Goal: Task Accomplishment & Management: Manage account settings

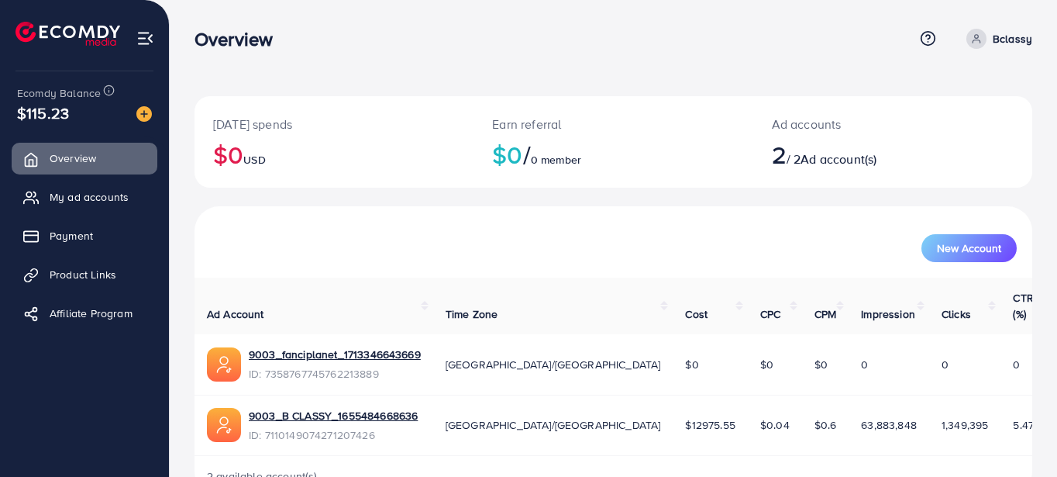
scroll to position [28, 0]
click at [694, 74] on div "[DATE] spends $0 USD Earn referral $0 / 0 member Ad accounts 2 / 2 Ad account(s…" at bounding box center [613, 260] width 887 height 521
click at [985, 253] on span "New Account" at bounding box center [969, 248] width 64 height 11
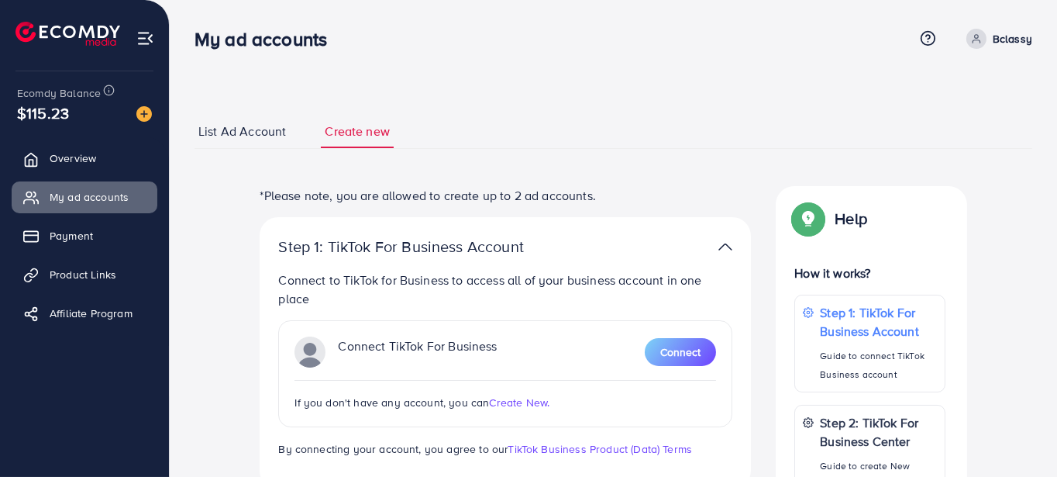
click at [224, 133] on span "List Ad Account" at bounding box center [242, 131] width 88 height 18
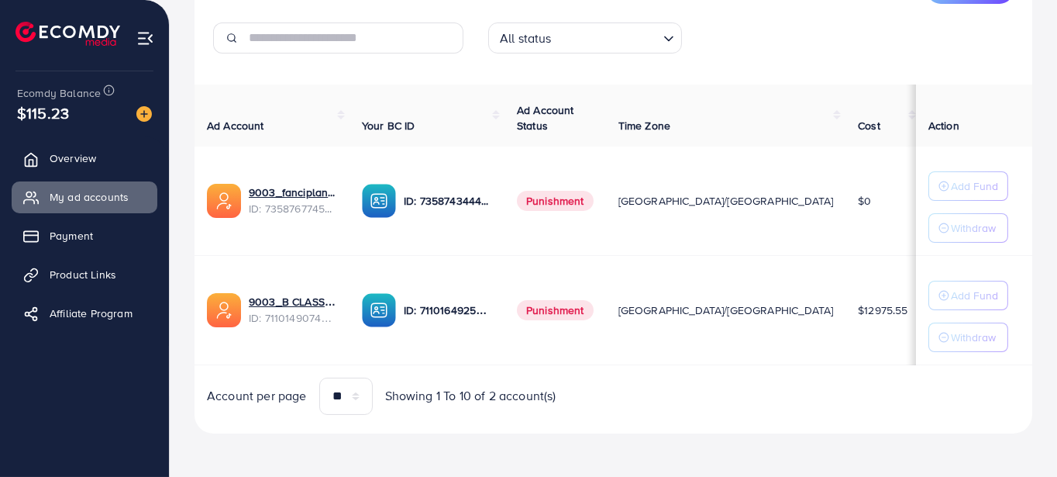
scroll to position [74, 0]
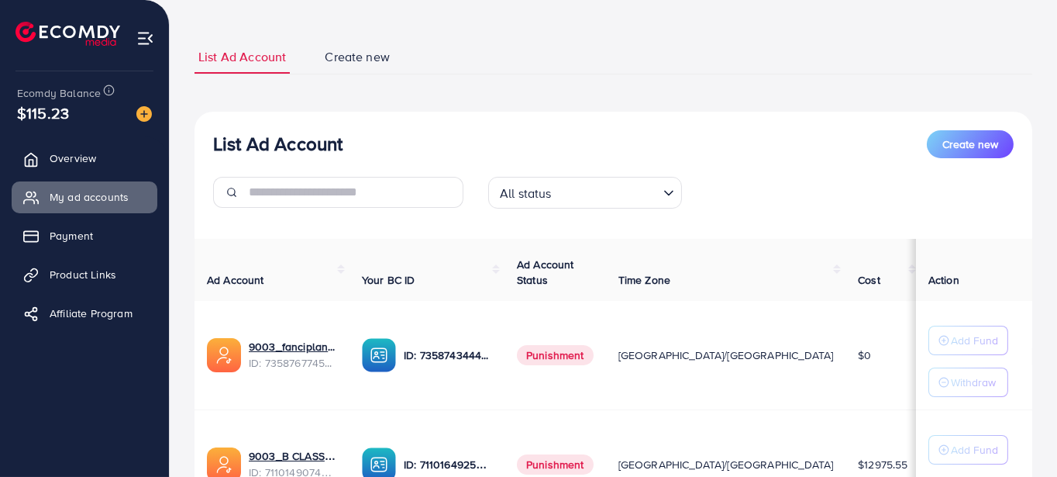
click at [573, 198] on input "Search for option" at bounding box center [606, 193] width 101 height 24
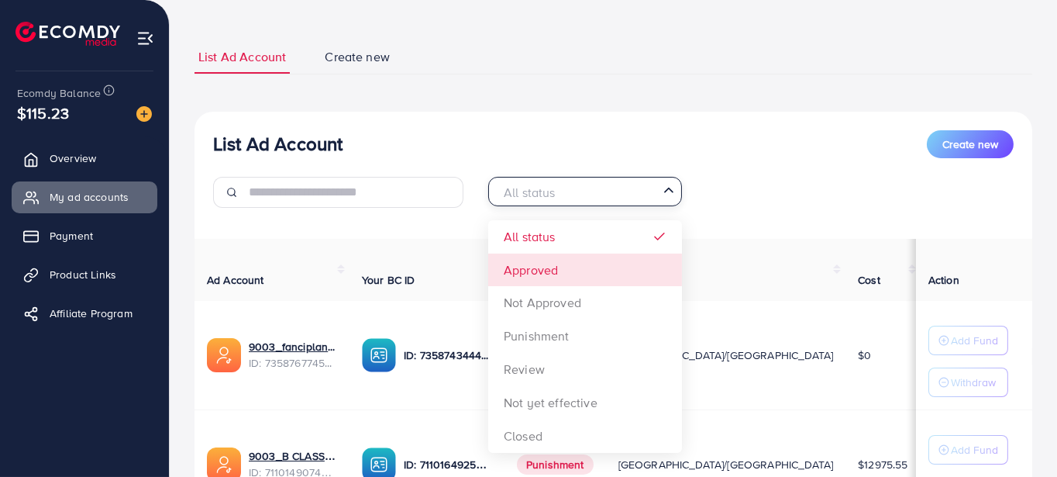
click at [520, 270] on div "List Ad Account Create new All status Loading... All status Approved Not Approv…" at bounding box center [614, 350] width 838 height 476
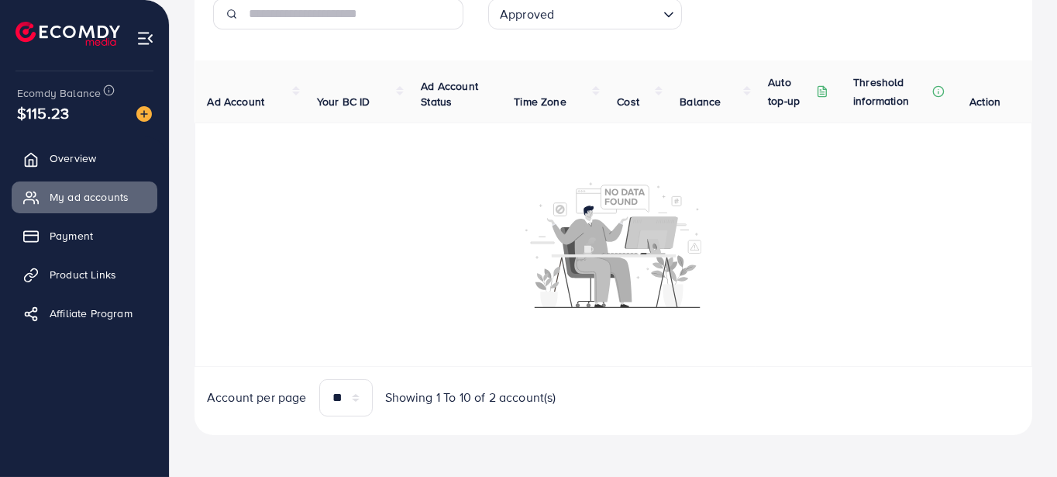
scroll to position [175, 0]
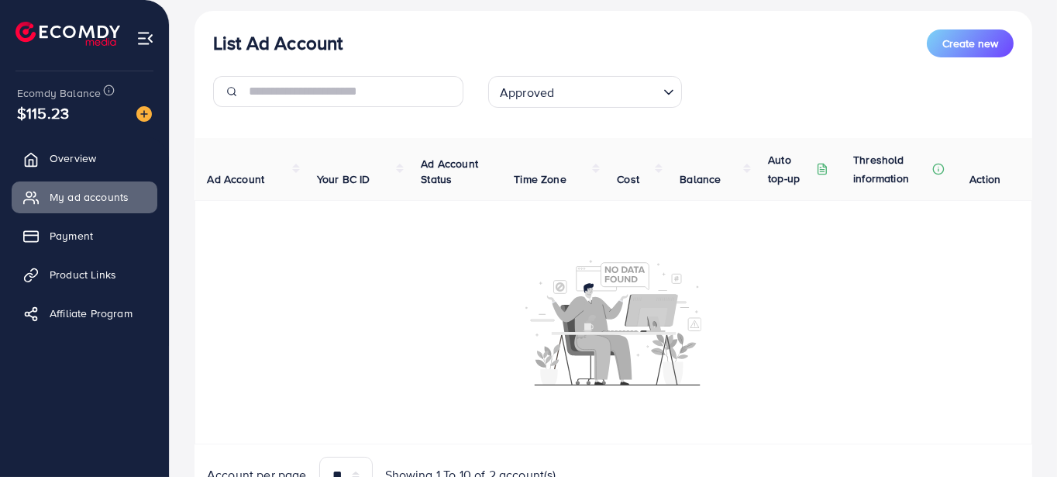
click at [635, 88] on input "Search for option" at bounding box center [608, 92] width 98 height 24
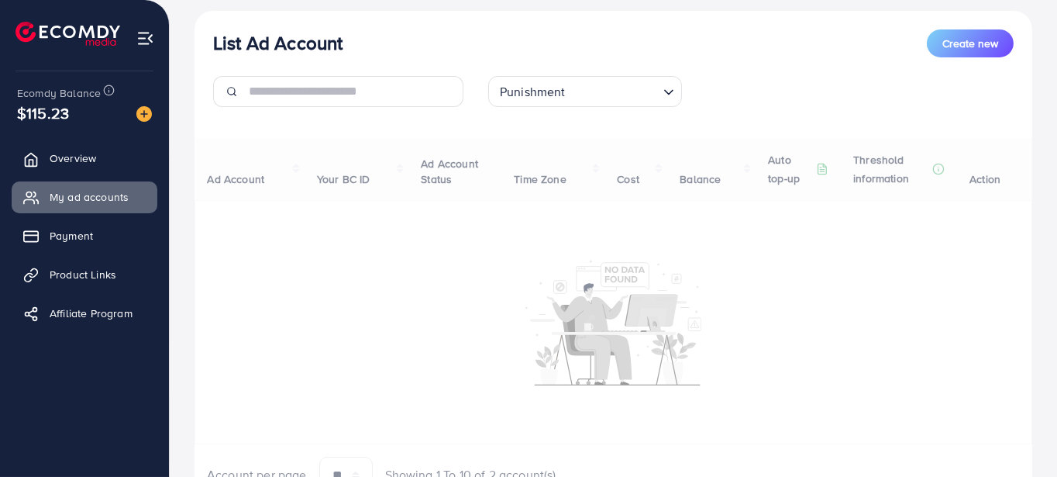
click at [591, 235] on div "List Ad Account Create new Punishment Loading... All status Approved Not Approv…" at bounding box center [614, 261] width 838 height 501
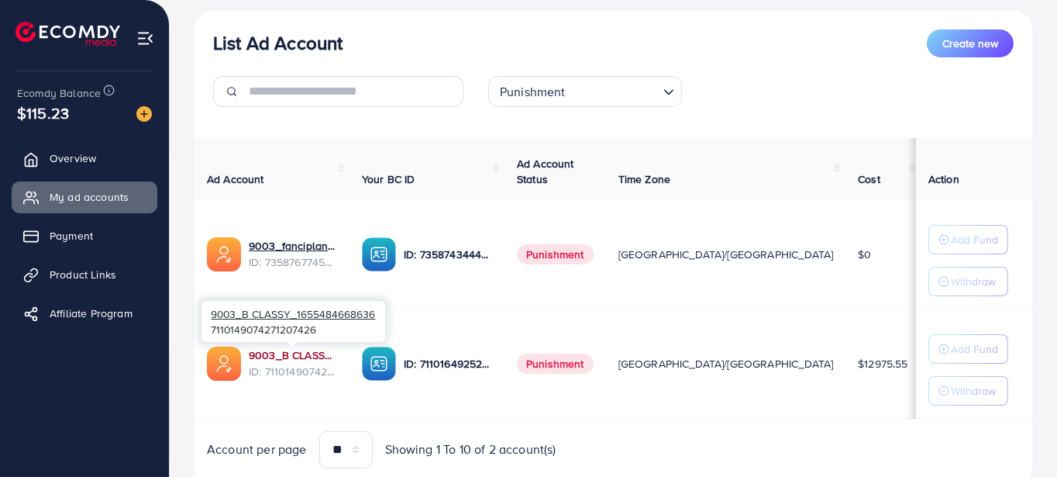
click at [308, 355] on link "9003_B CLASSY_1655484668636" at bounding box center [293, 354] width 88 height 15
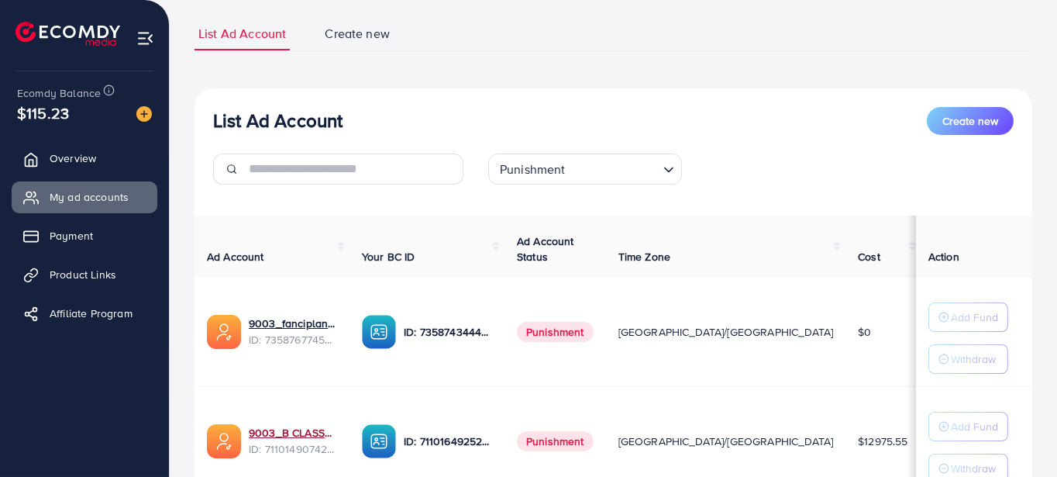
scroll to position [0, 0]
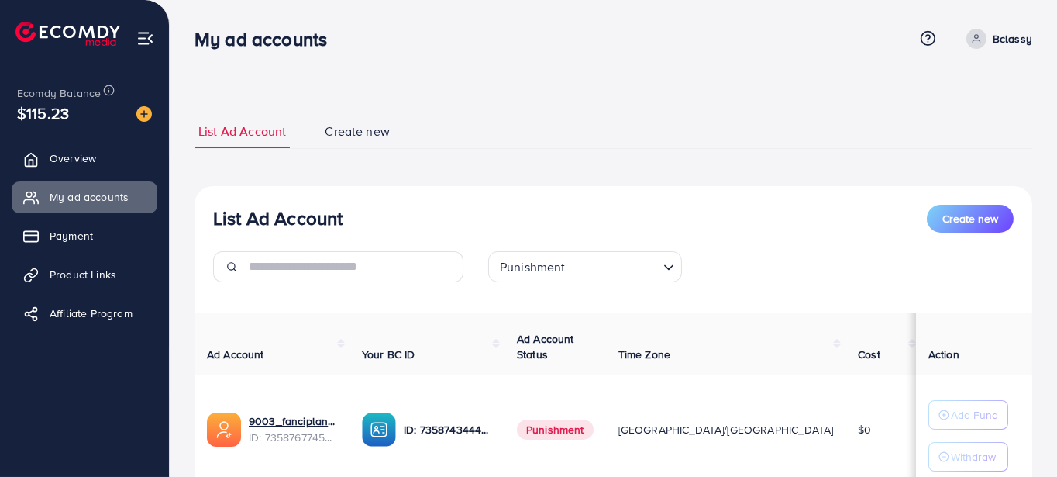
click at [376, 134] on span "Create new" at bounding box center [357, 131] width 65 height 18
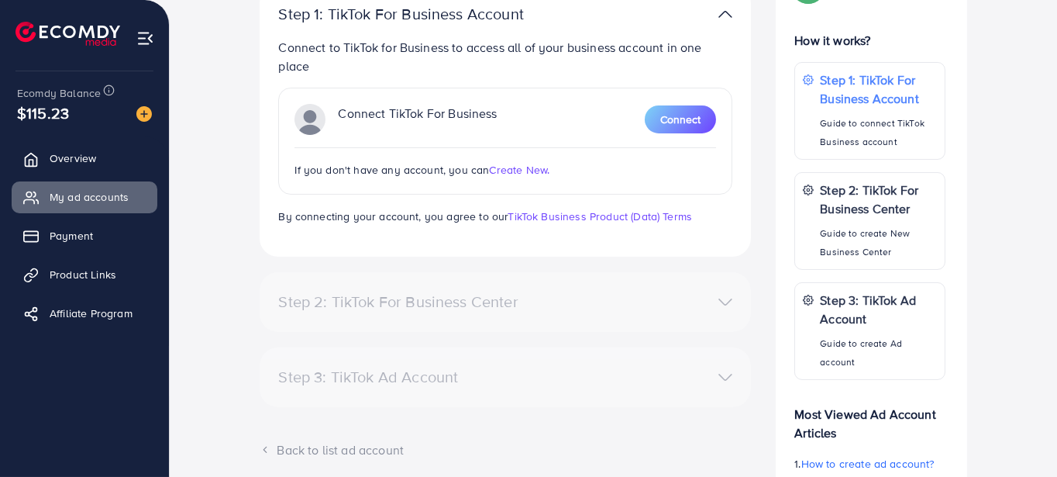
scroll to position [155, 0]
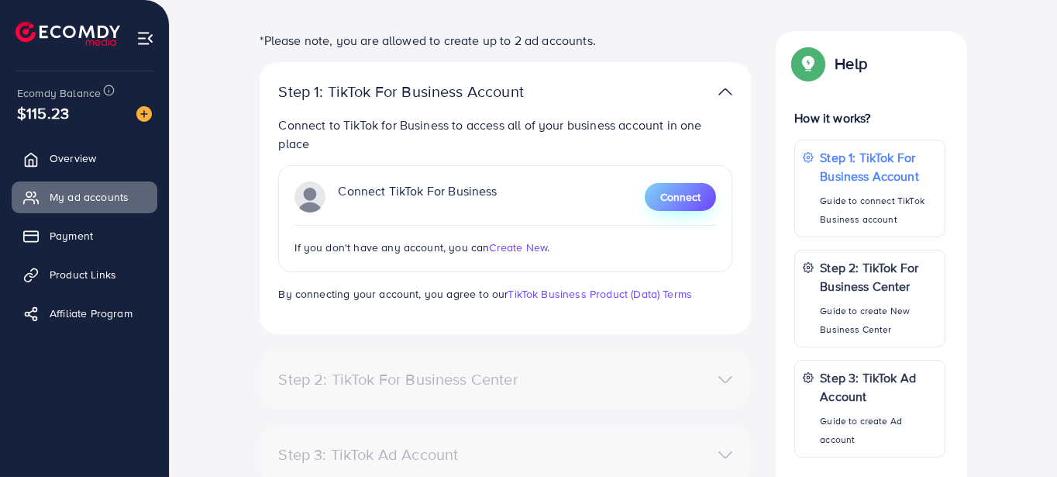
click at [697, 191] on span "Connect" at bounding box center [680, 196] width 40 height 15
